Goal: Register for event/course

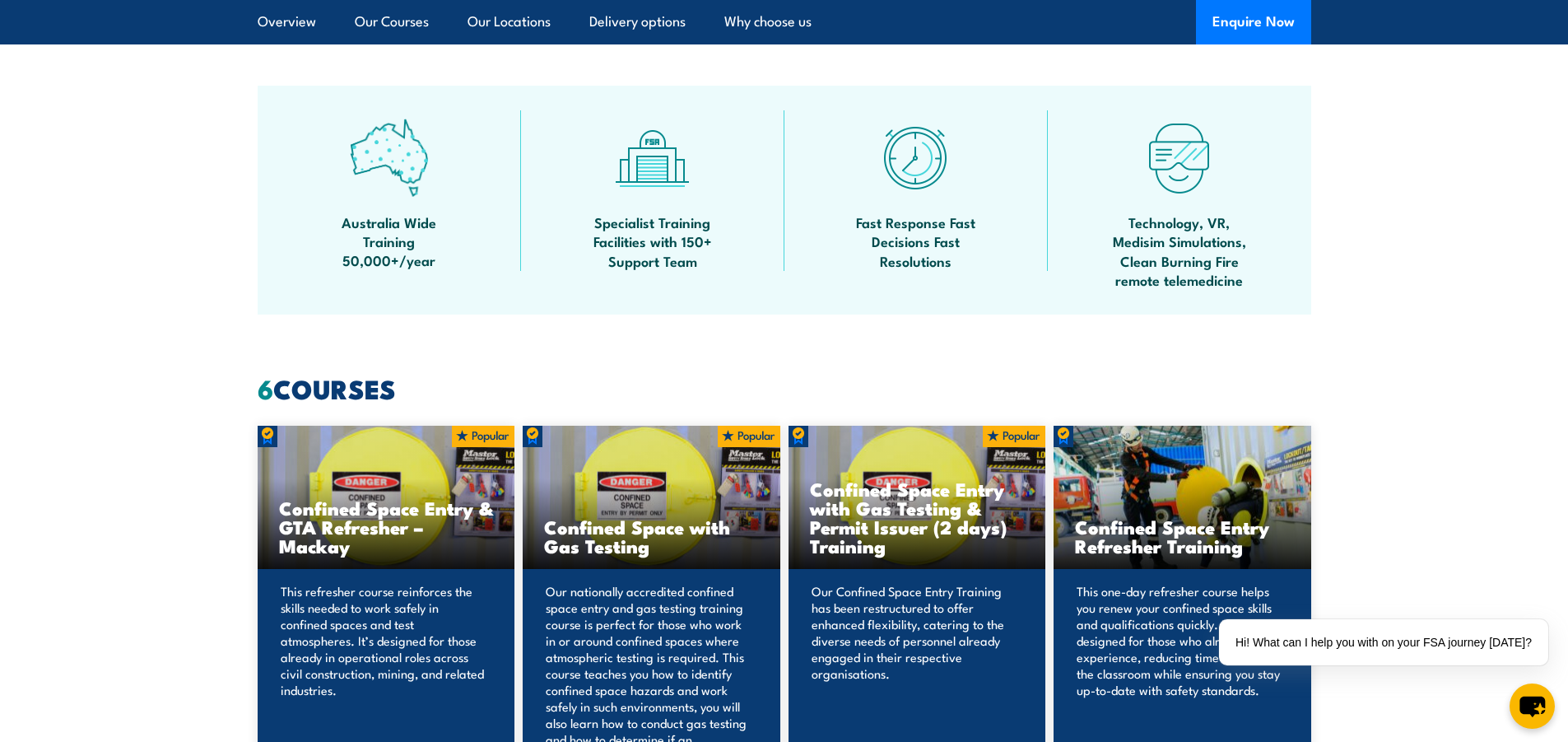
scroll to position [823, 0]
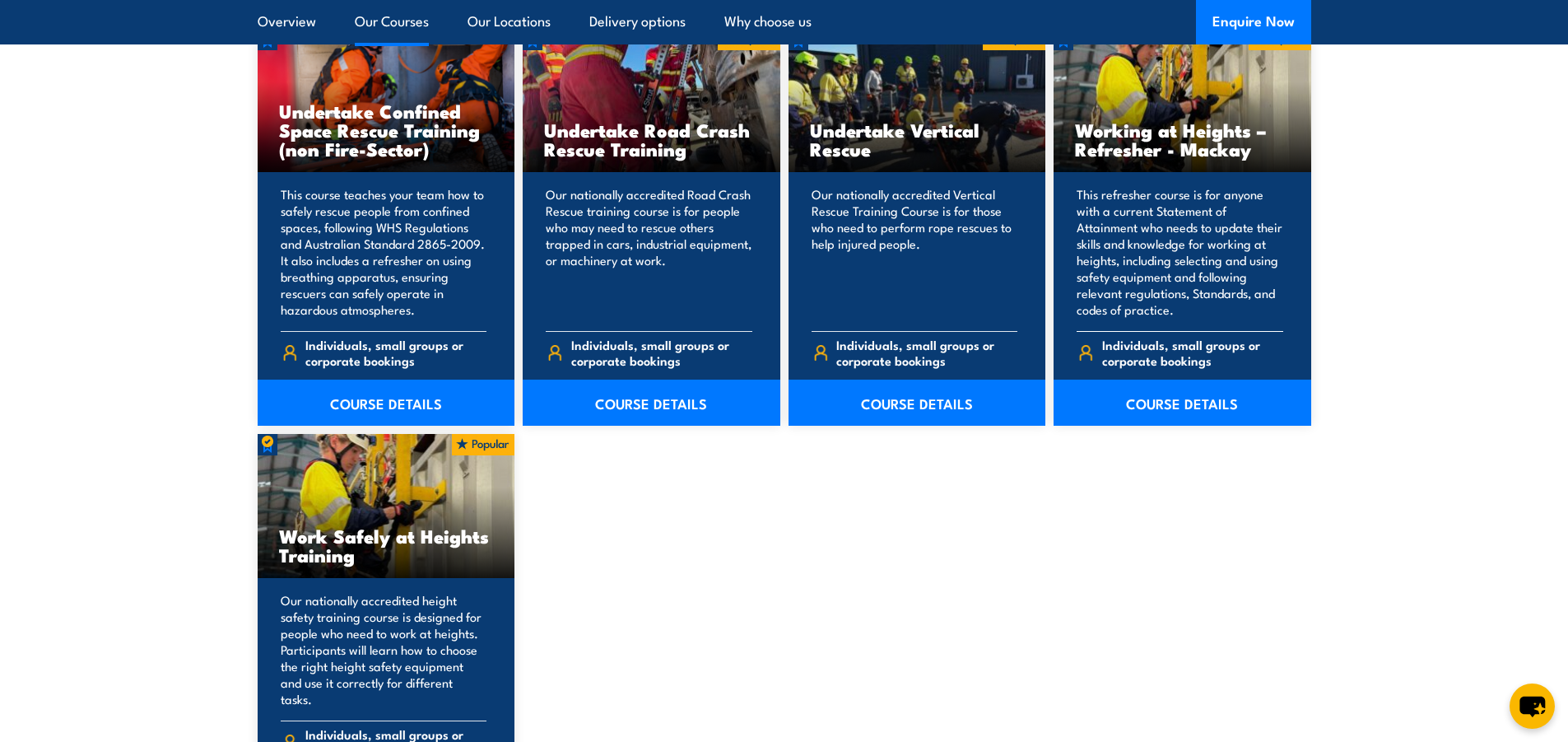
scroll to position [1811, 0]
click at [1180, 398] on link "COURSE DETAILS" at bounding box center [1182, 401] width 257 height 46
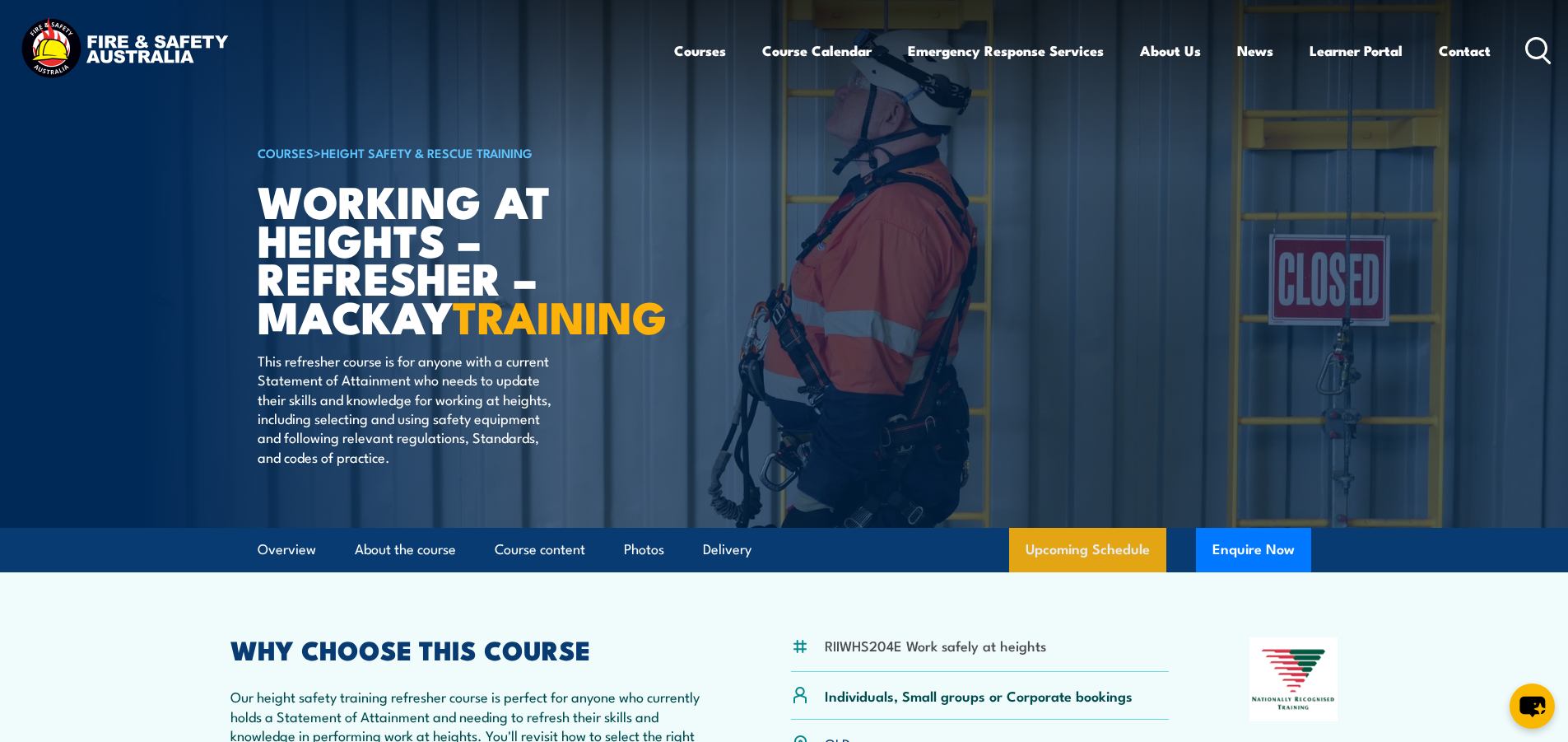
click at [1083, 572] on link "Upcoming Schedule" at bounding box center [1087, 549] width 157 height 44
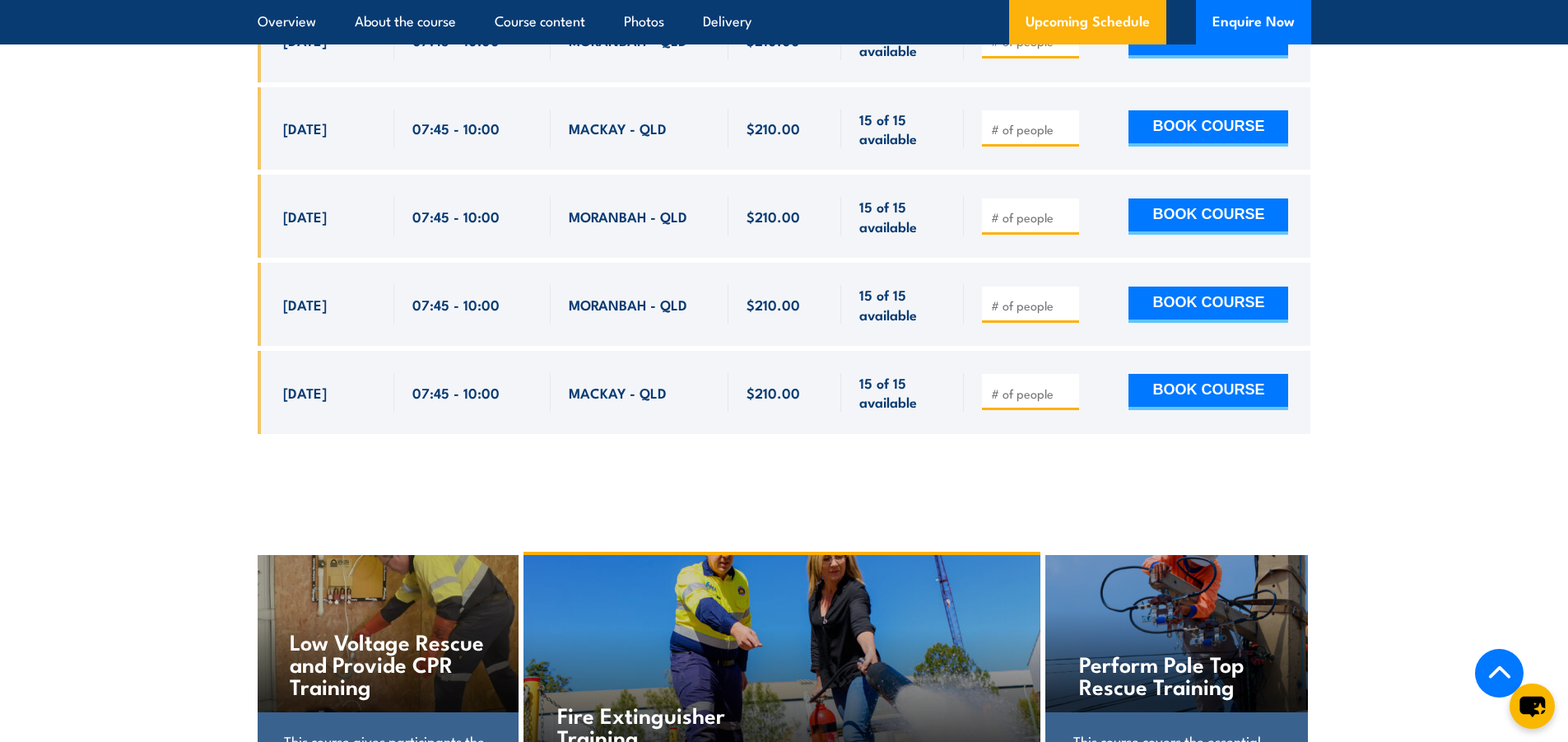
scroll to position [2725, 0]
